Goal: Transaction & Acquisition: Download file/media

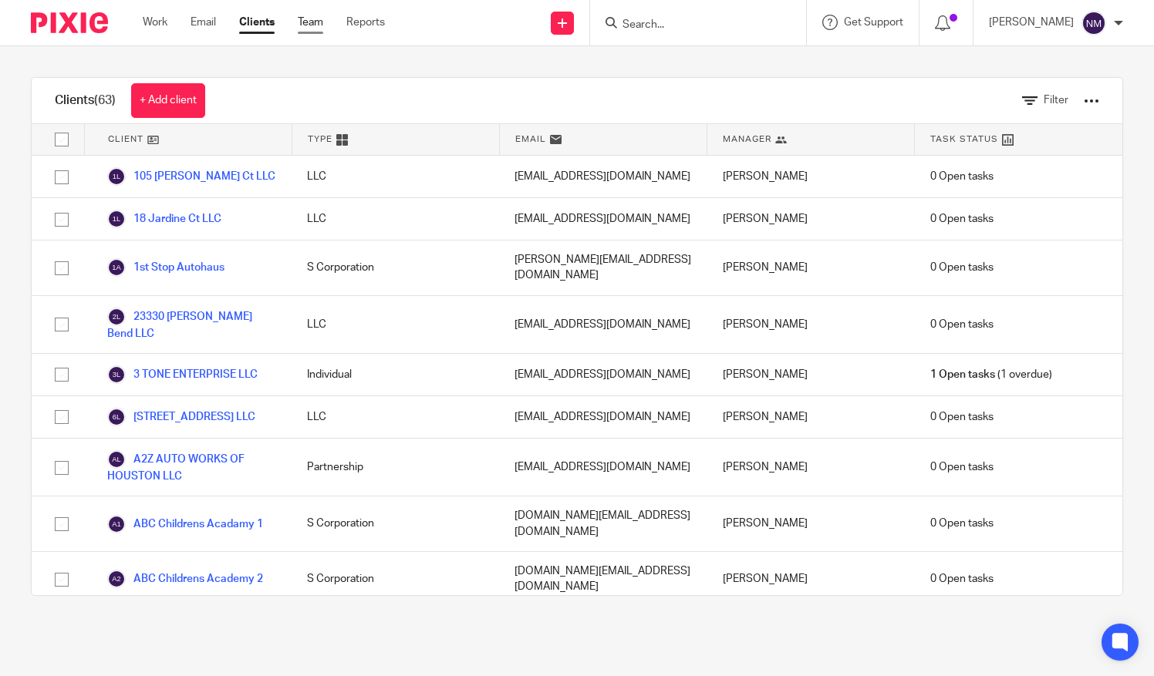
click at [310, 23] on link "Team" at bounding box center [310, 22] width 25 height 15
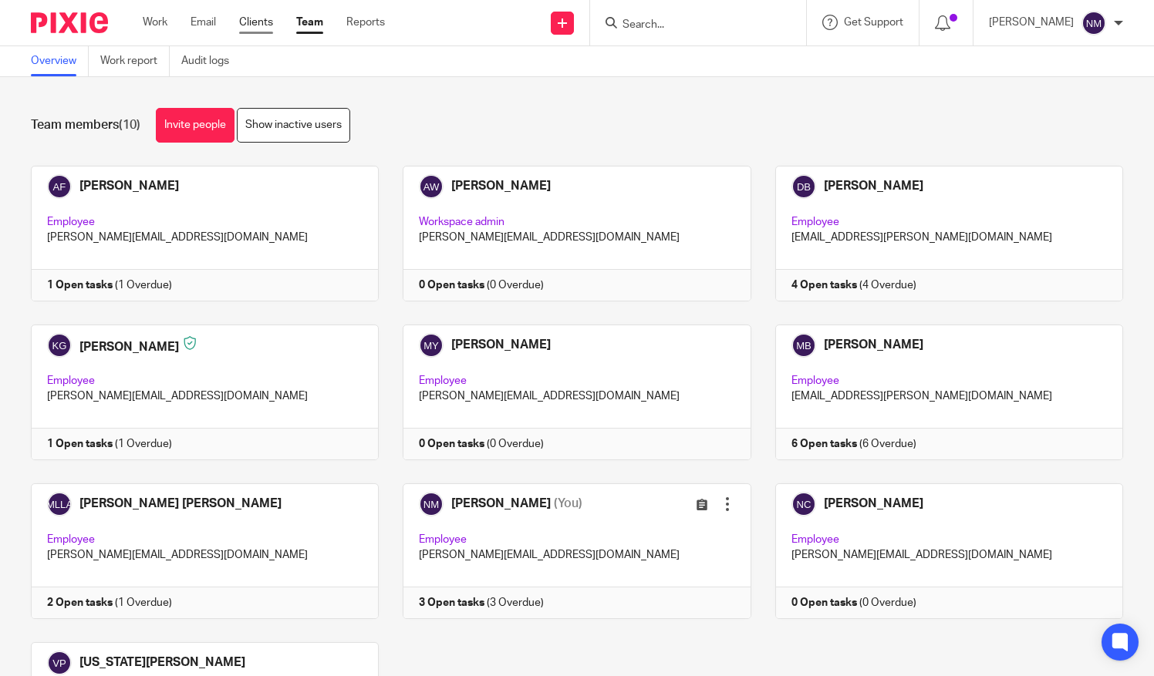
click at [258, 19] on link "Clients" at bounding box center [256, 22] width 34 height 15
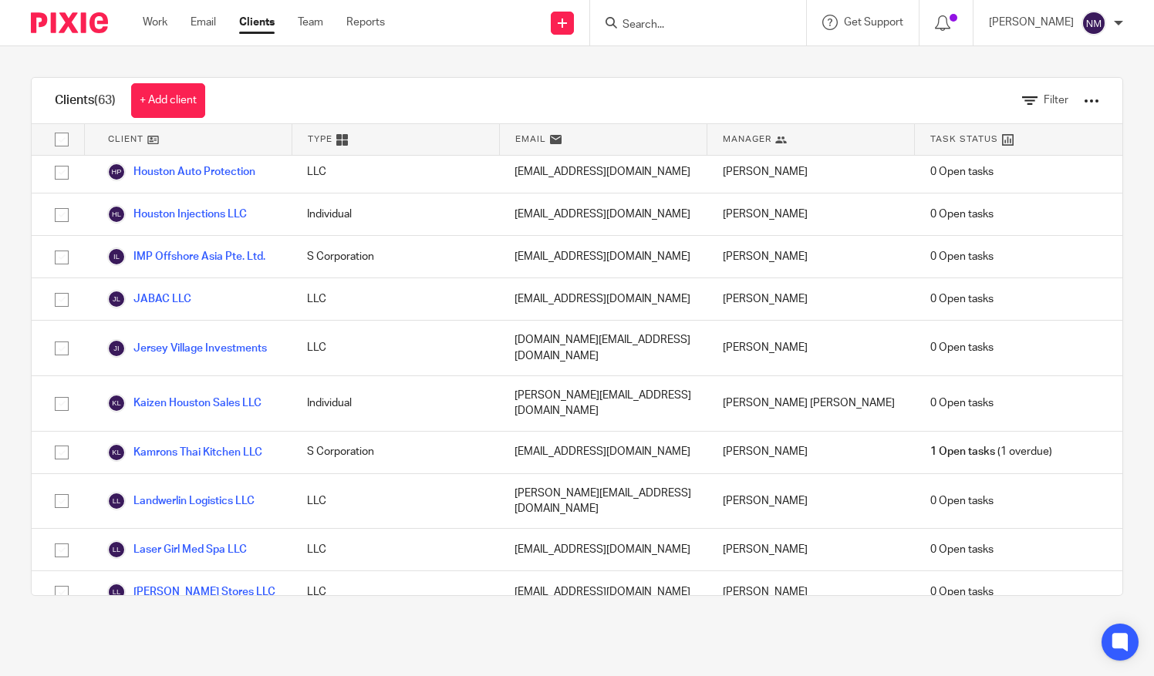
scroll to position [1647, 0]
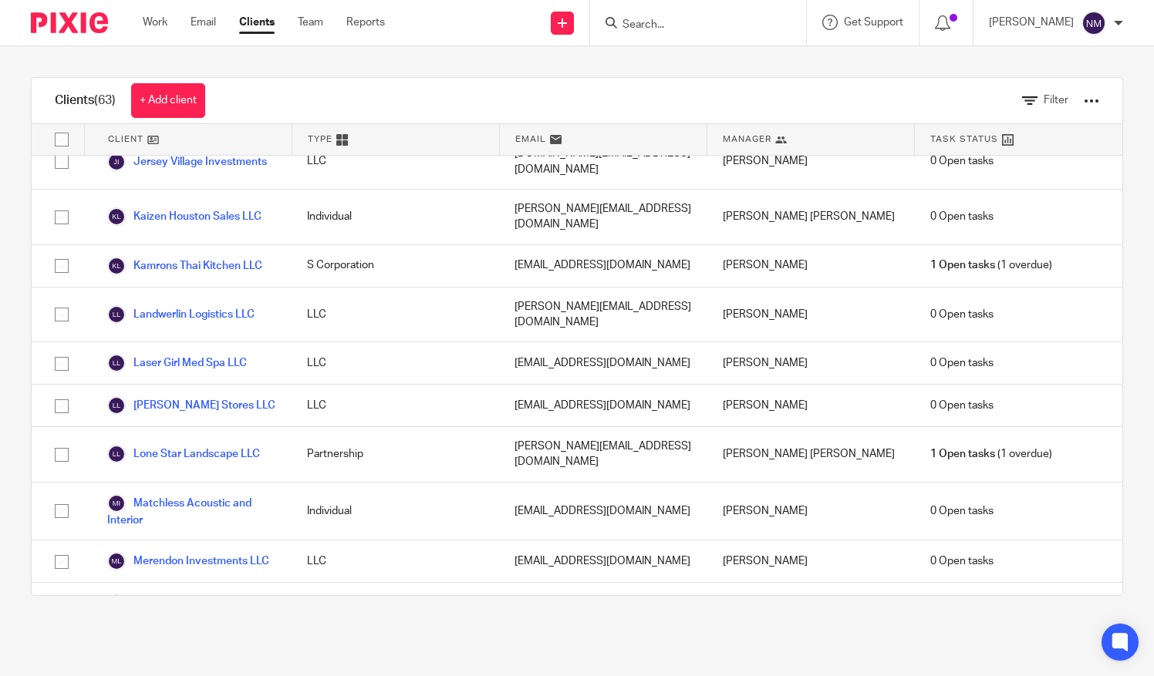
click at [170, 675] on link "Noe's Café" at bounding box center [176, 688] width 138 height 19
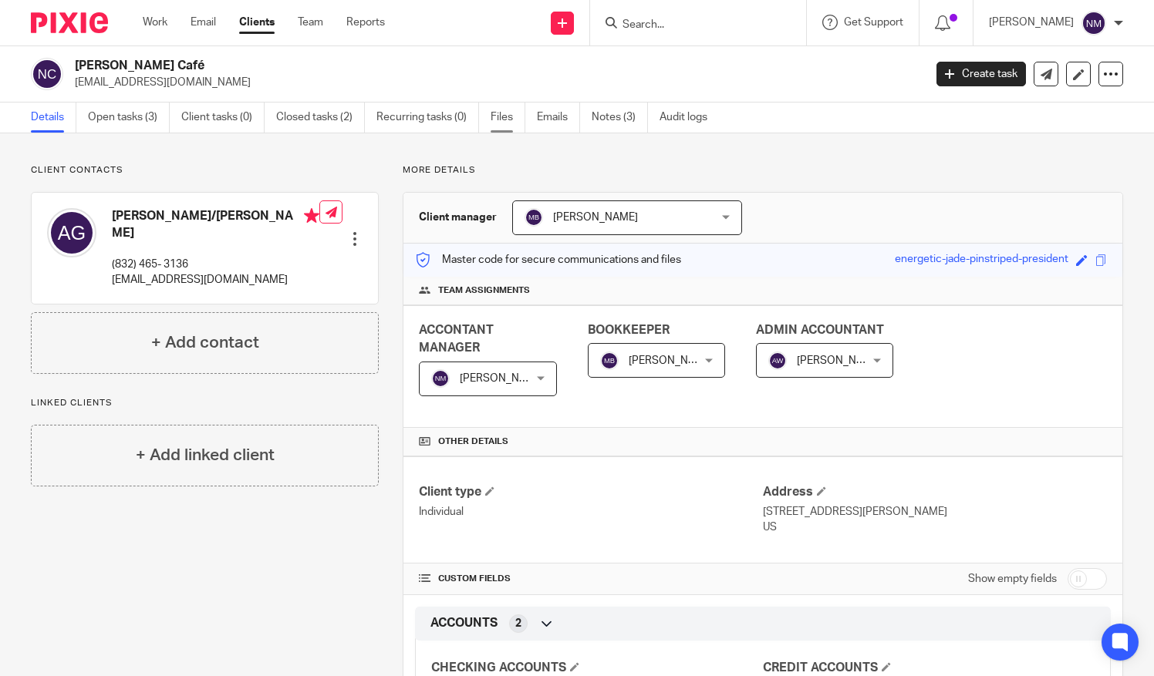
click at [504, 122] on link "Files" at bounding box center [507, 118] width 35 height 30
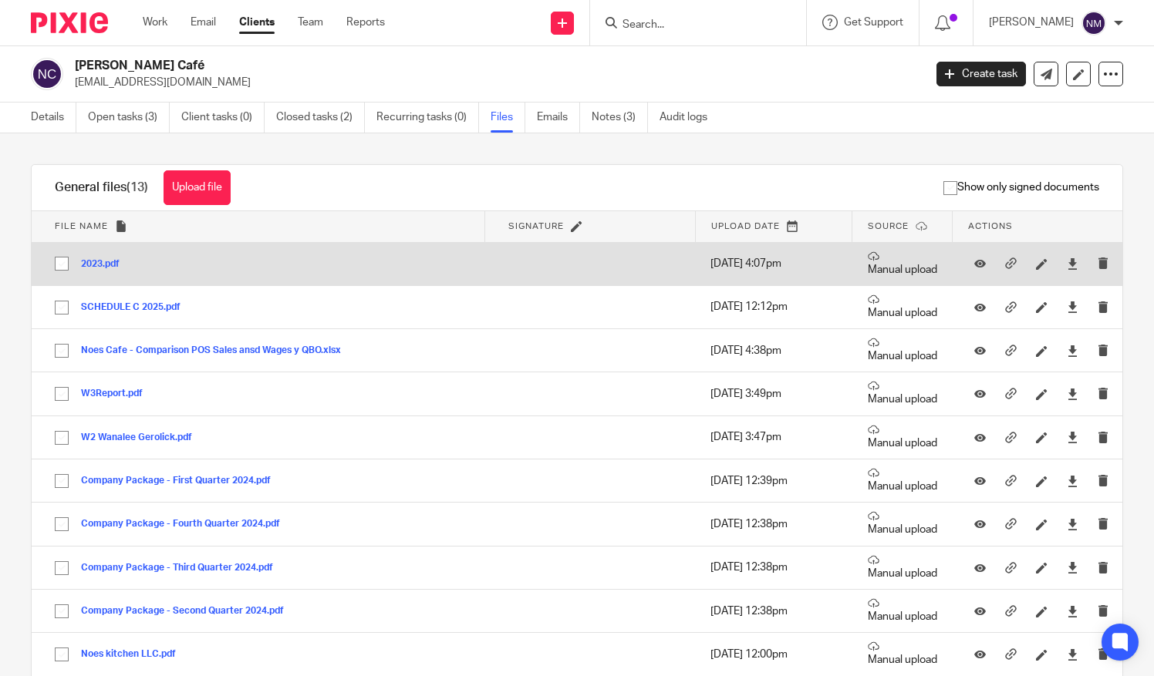
click at [104, 256] on div "2023.pdf" at bounding box center [106, 263] width 50 height 15
click at [105, 259] on button "2023.pdf" at bounding box center [106, 264] width 50 height 11
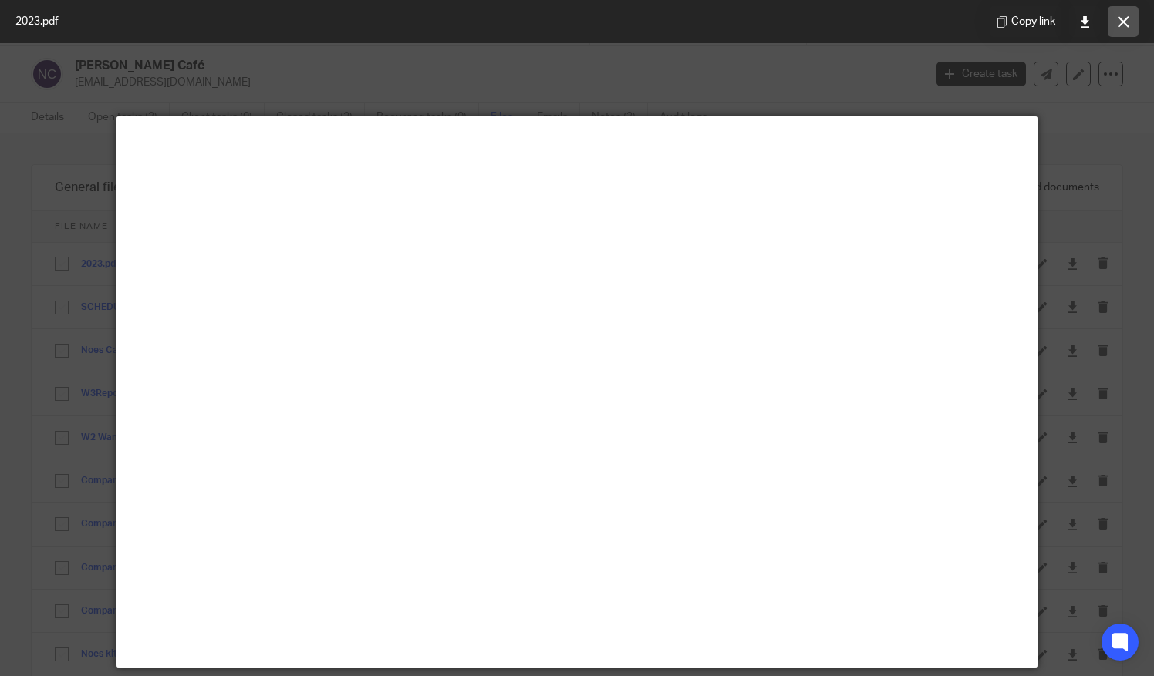
click at [1123, 29] on button at bounding box center [1122, 21] width 31 height 31
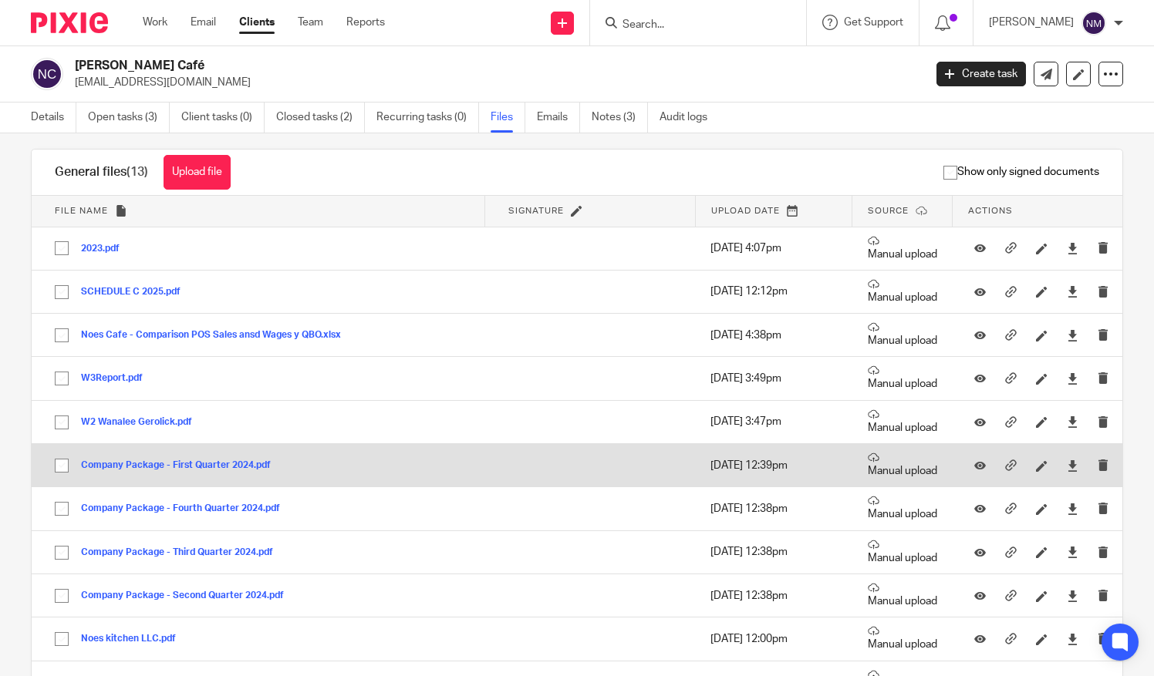
scroll to position [14, 0]
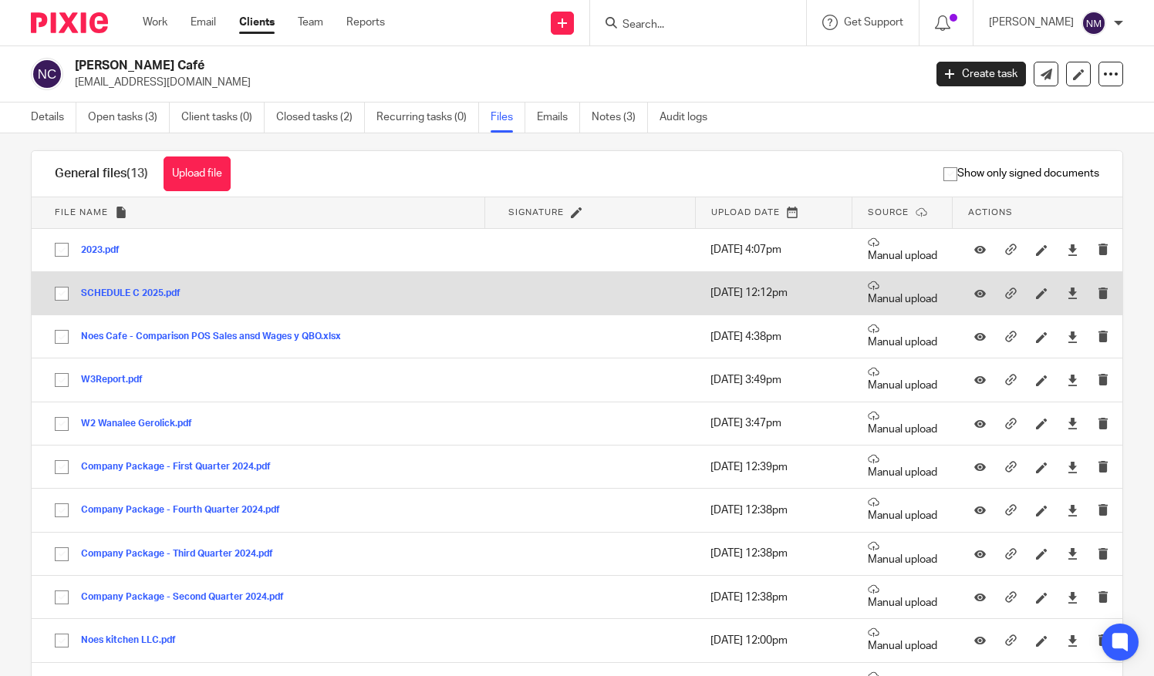
click at [128, 289] on button "SCHEDULE C 2025.pdf" at bounding box center [136, 293] width 111 height 11
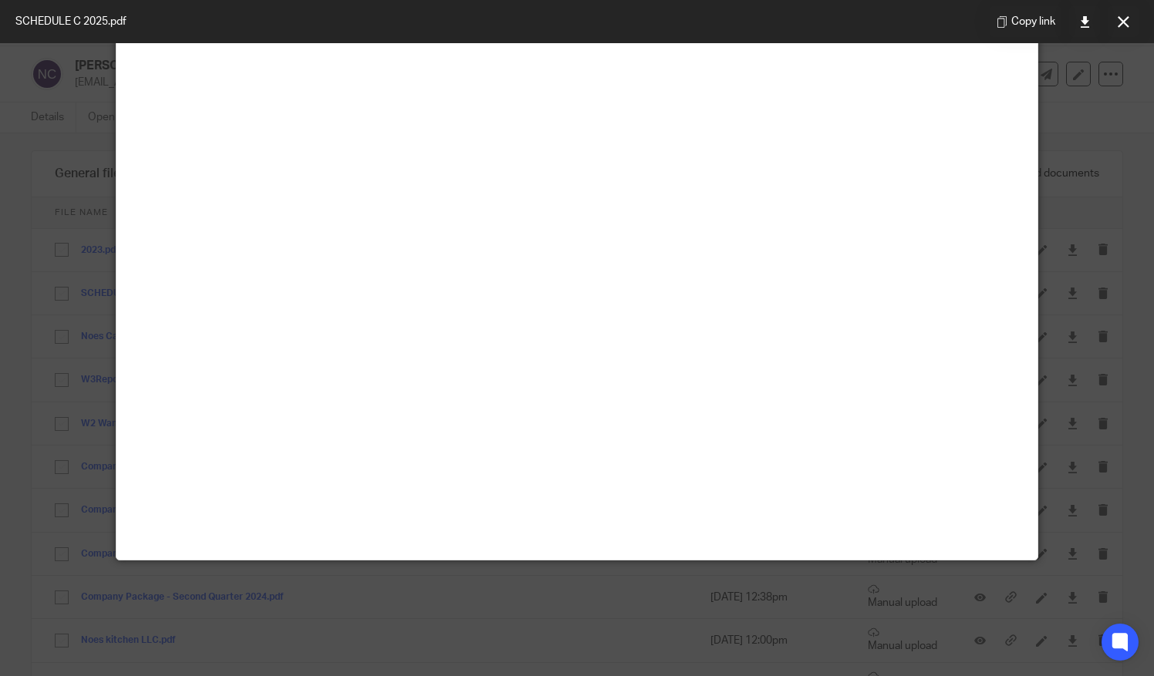
scroll to position [0, 0]
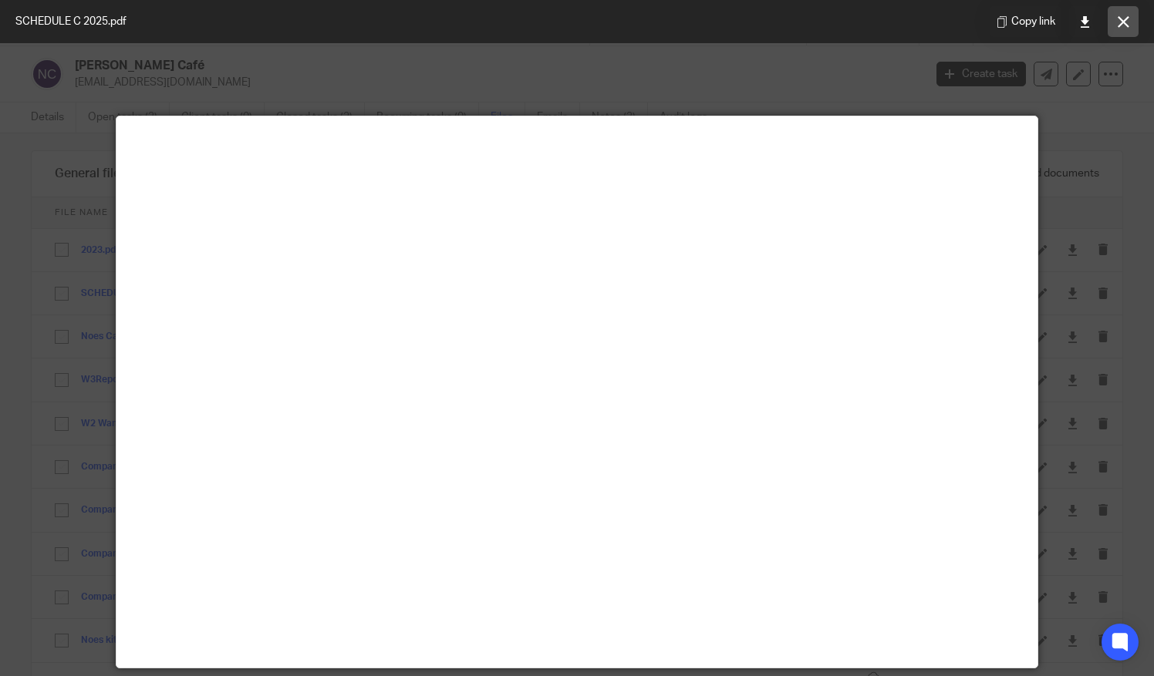
click at [1118, 14] on button at bounding box center [1122, 21] width 31 height 31
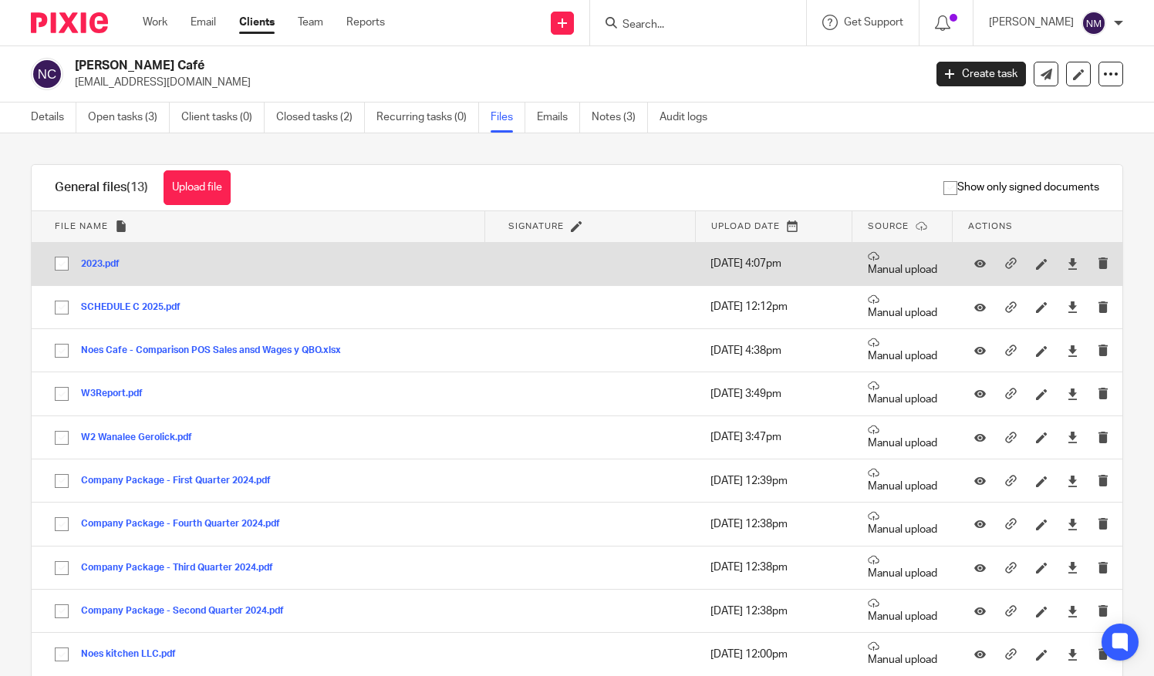
click at [85, 265] on button "2023.pdf" at bounding box center [106, 264] width 50 height 11
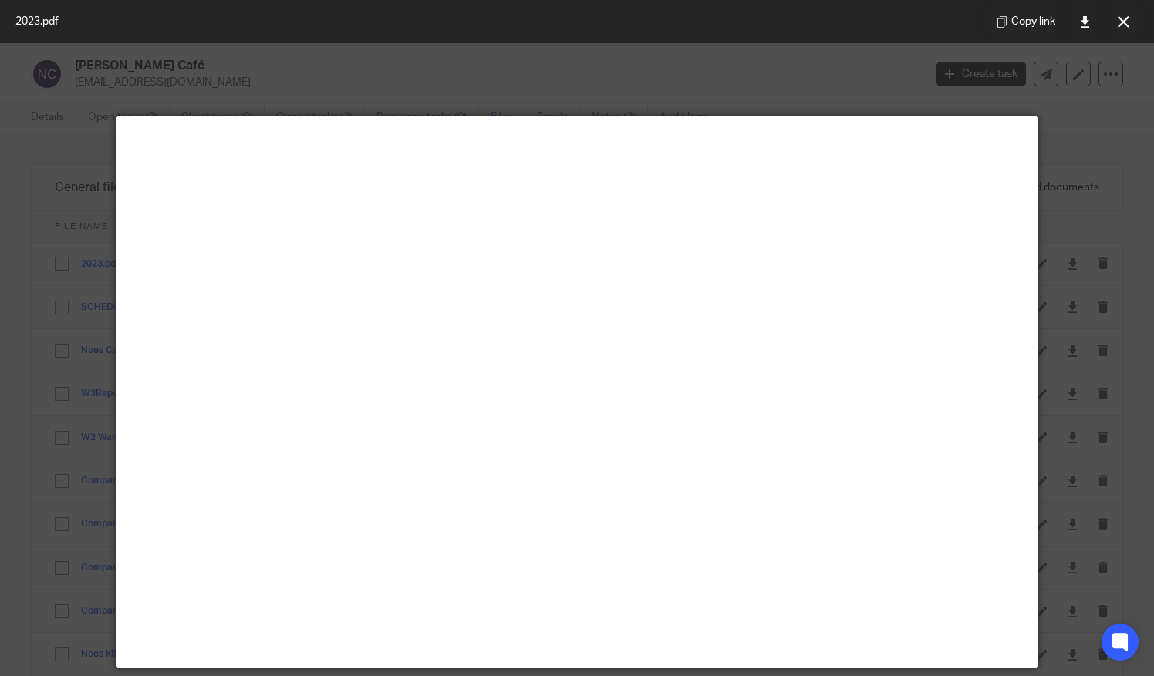
scroll to position [108, 0]
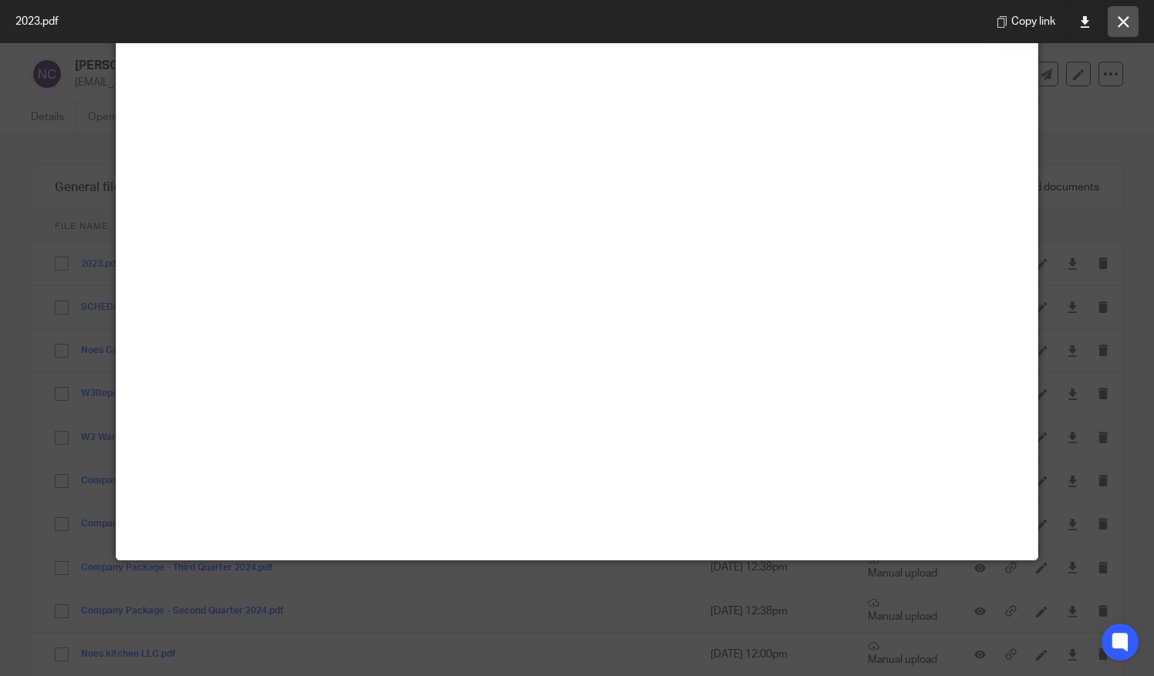
click at [1124, 26] on icon at bounding box center [1123, 22] width 12 height 12
